Goal: Navigation & Orientation: Go to known website

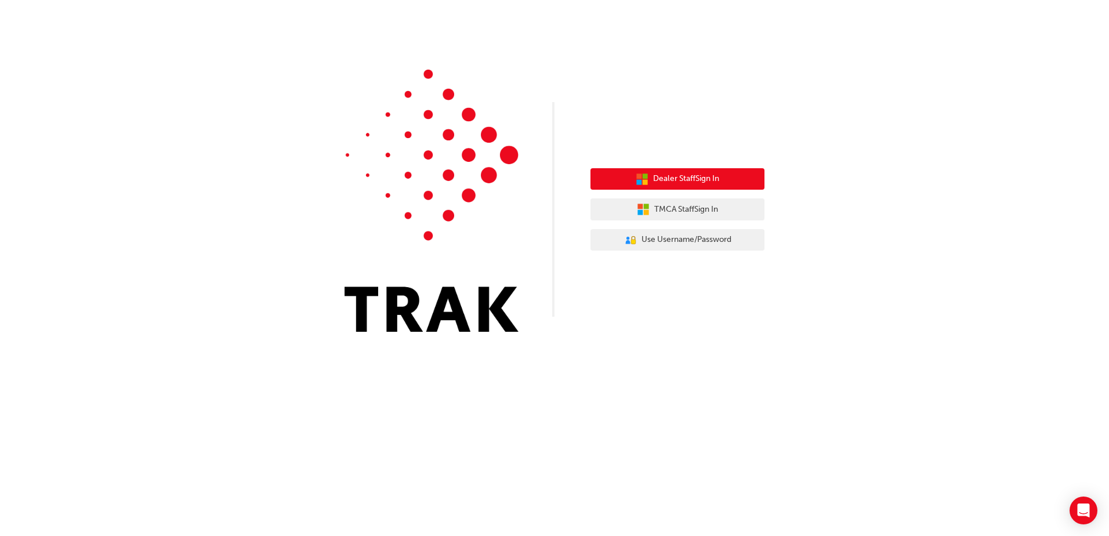
click at [697, 170] on button "Dealer Staff Sign In" at bounding box center [677, 179] width 174 height 22
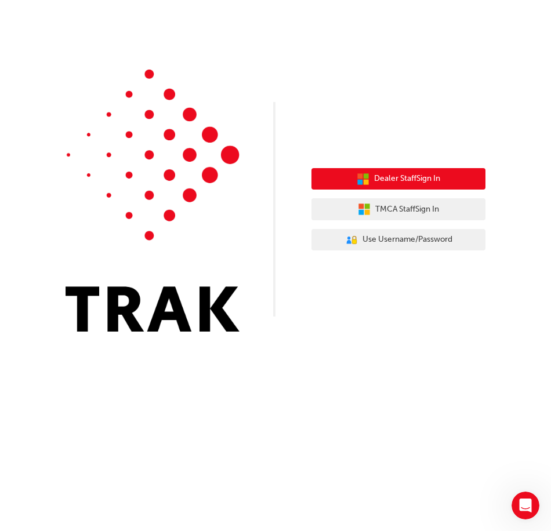
click at [394, 177] on span "Dealer Staff Sign In" at bounding box center [407, 178] width 66 height 13
